Goal: Entertainment & Leisure: Consume media (video, audio)

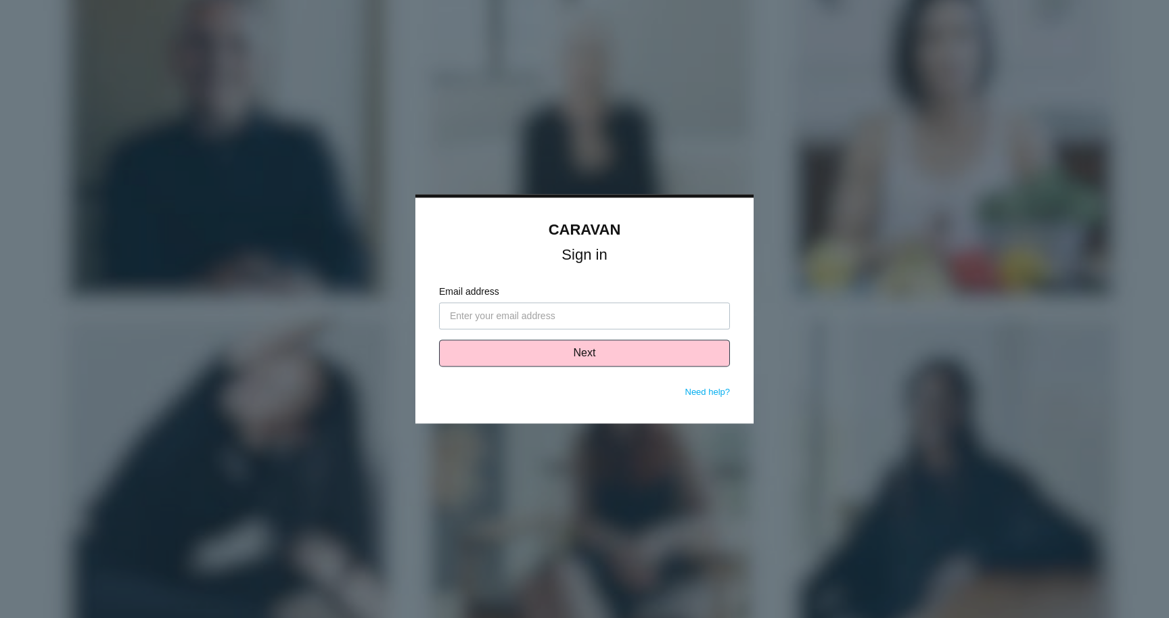
click at [547, 315] on input "Email address" at bounding box center [584, 316] width 291 height 27
drag, startPoint x: 662, startPoint y: 240, endPoint x: 627, endPoint y: 283, distance: 55.4
click at [661, 240] on div "CARAVAN Sign in" at bounding box center [584, 241] width 291 height 40
click at [587, 319] on input "Email address" at bounding box center [584, 316] width 291 height 27
type input "[EMAIL_ADDRESS][DOMAIN_NAME]"
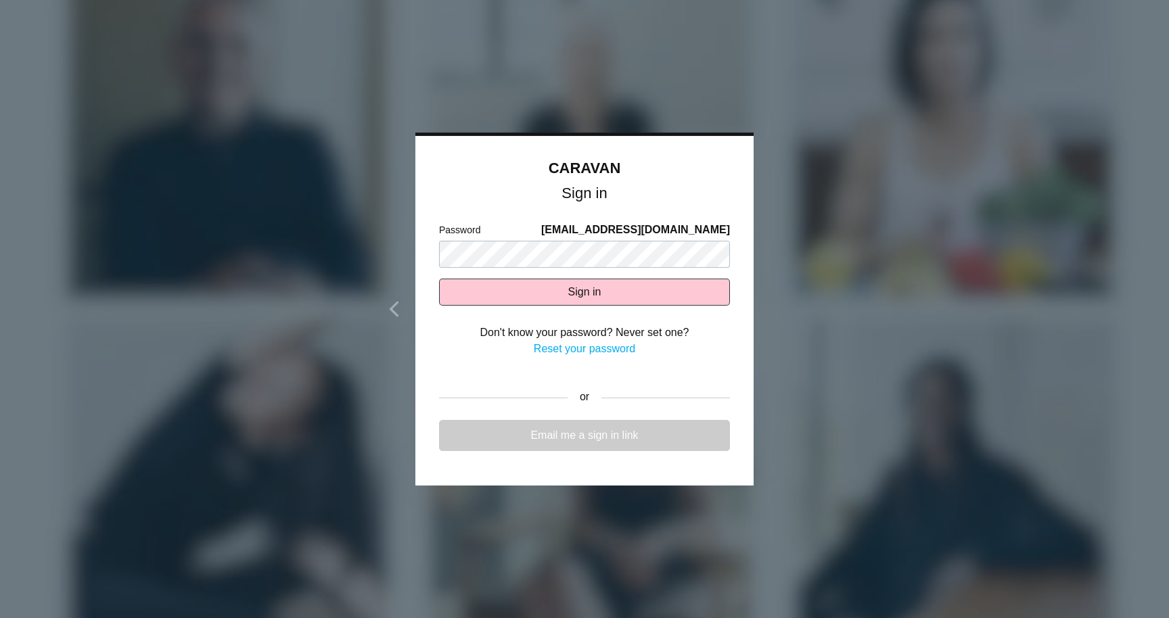
click at [632, 432] on link "Email me a sign in link" at bounding box center [584, 435] width 291 height 31
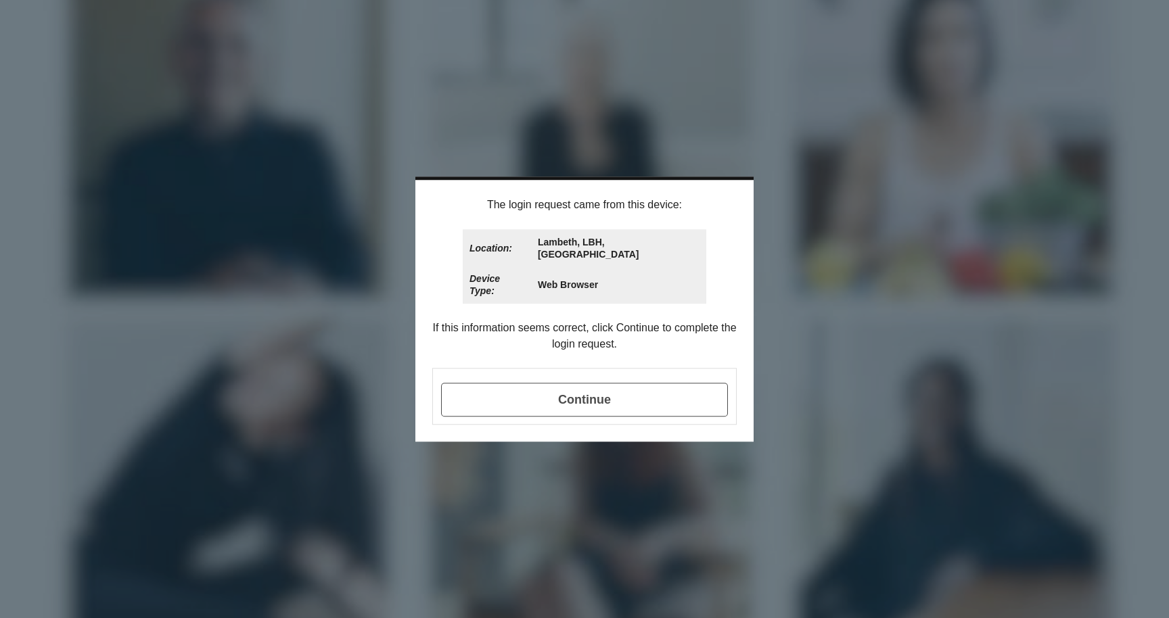
click at [590, 383] on span "Continue" at bounding box center [584, 400] width 287 height 34
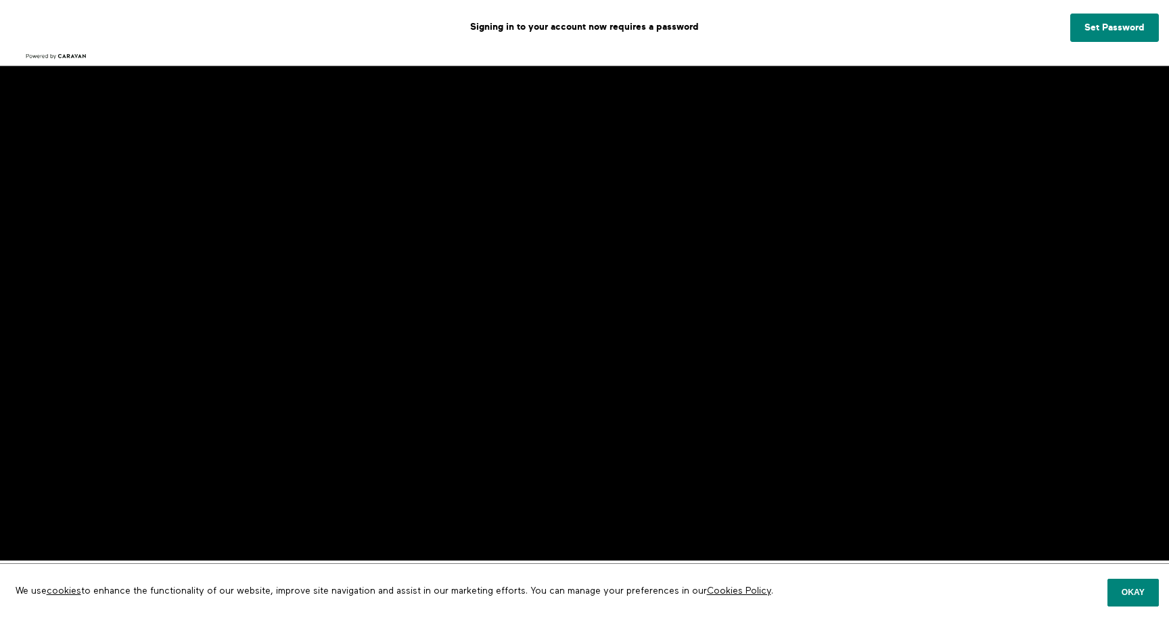
scroll to position [57, 0]
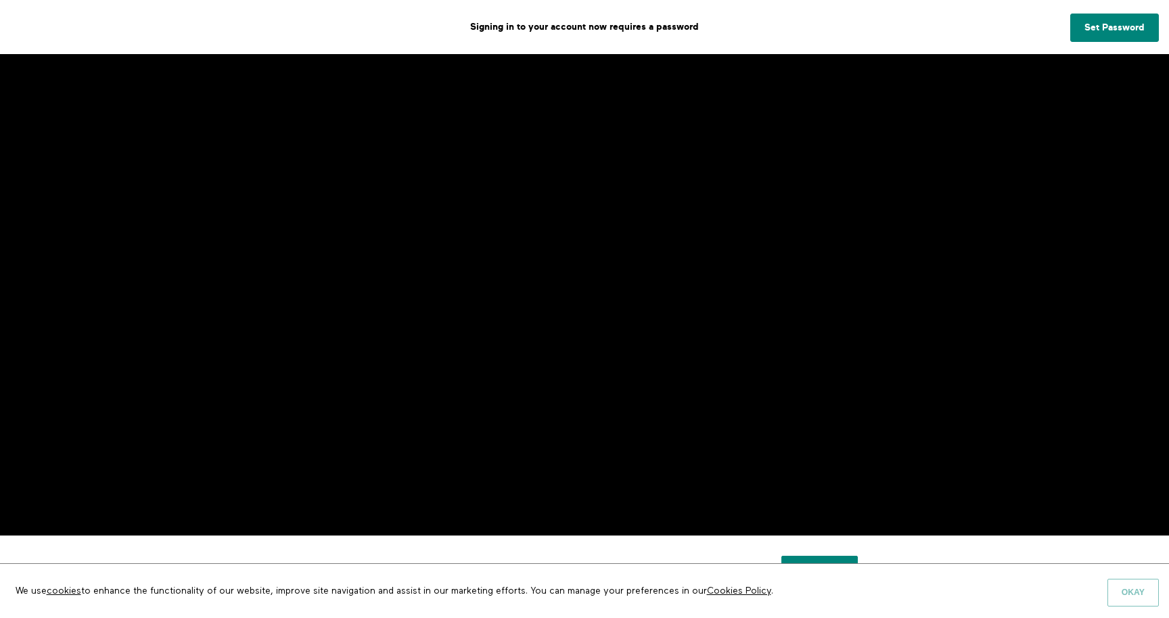
click at [1119, 597] on button "Okay" at bounding box center [1133, 592] width 51 height 27
